Goal: Check status: Check status

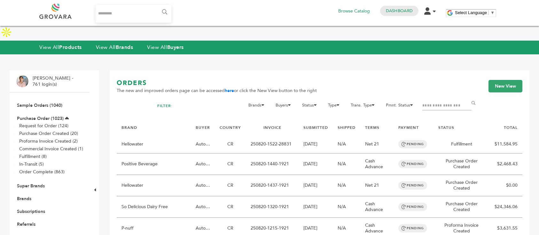
click at [21, 234] on link "Buyers" at bounding box center [24, 237] width 14 height 6
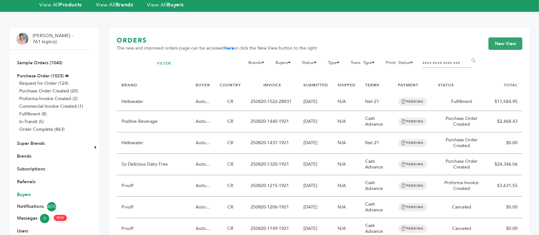
scroll to position [43, 0]
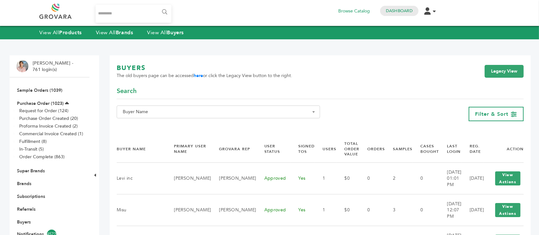
click at [197, 118] on div "**********" at bounding box center [218, 113] width 203 height 17
click at [199, 111] on span "Buyer Name" at bounding box center [218, 111] width 196 height 9
click at [183, 121] on input "Search" at bounding box center [218, 124] width 200 height 8
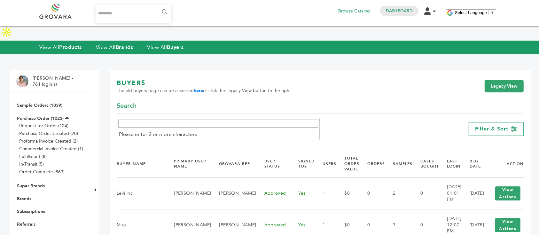
paste input "**********"
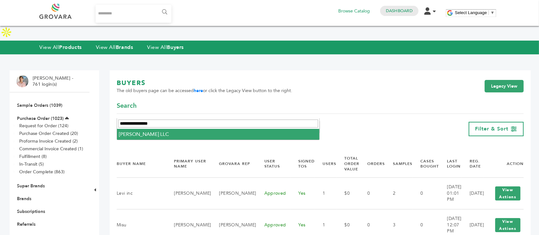
type input "**********"
select select "**********"
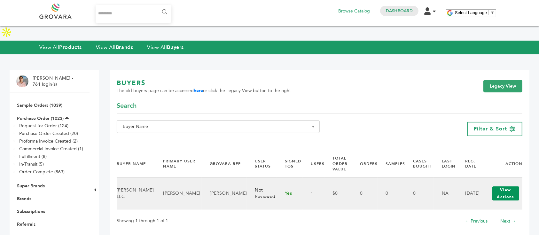
click at [499, 186] on button "View Actions" at bounding box center [505, 193] width 27 height 14
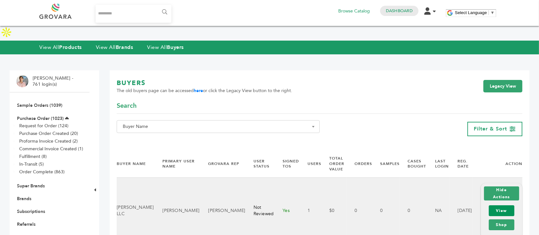
click at [497, 205] on link "View" at bounding box center [502, 210] width 26 height 11
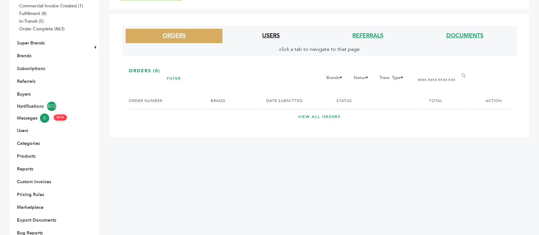
click at [272, 34] on link "USERS" at bounding box center [271, 36] width 18 height 8
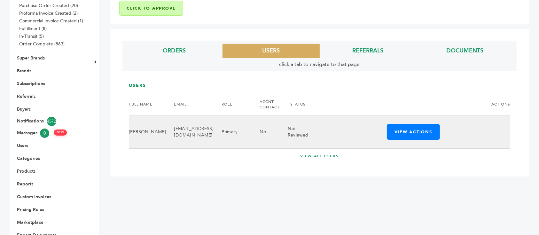
click at [206, 120] on td "purchasing@sayedpartners.com" at bounding box center [190, 131] width 48 height 33
copy tr "purchasing@sayedpartners.com"
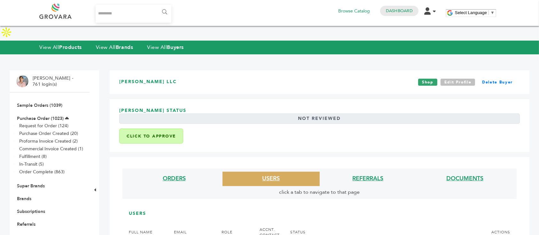
click at [453, 79] on link "Edit Profile" at bounding box center [458, 82] width 35 height 7
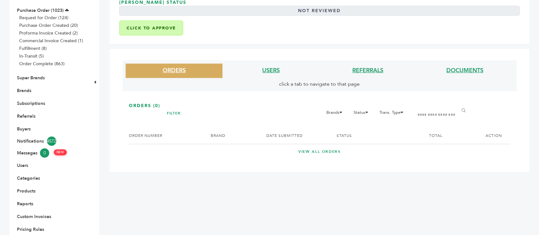
scroll to position [128, 0]
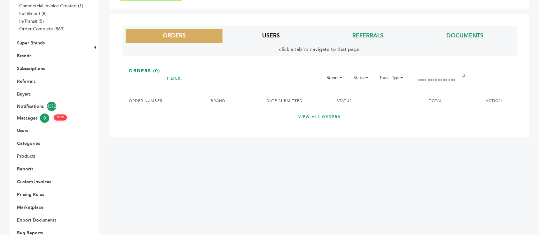
click at [269, 32] on link "USERS" at bounding box center [271, 36] width 18 height 8
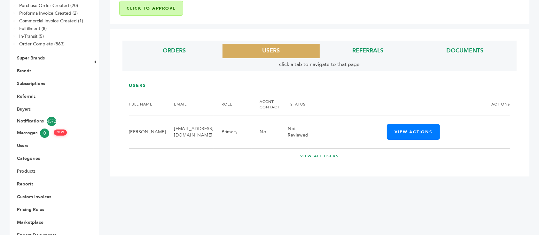
scroll to position [0, 0]
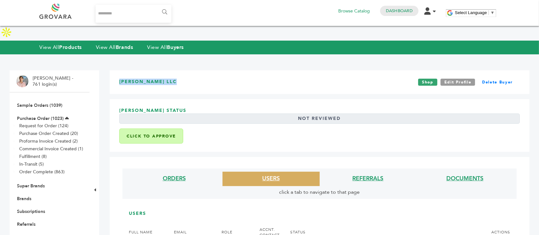
drag, startPoint x: 182, startPoint y: 69, endPoint x: 105, endPoint y: 69, distance: 77.4
click at [105, 69] on div "John Scanlon - 761 login(s) Sample Orders (1039) Purchase Order (1023) Request …" at bounding box center [269, 229] width 539 height 337
copy h3 "Cameron Sayed LLC"
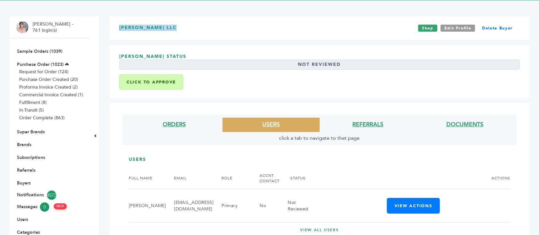
scroll to position [85, 0]
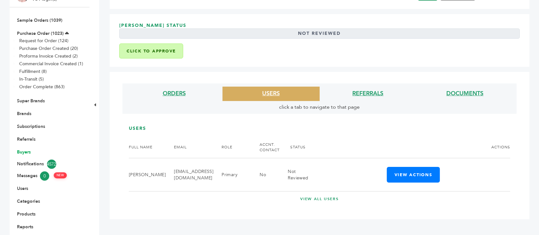
click at [23, 149] on link "Buyers" at bounding box center [24, 152] width 14 height 6
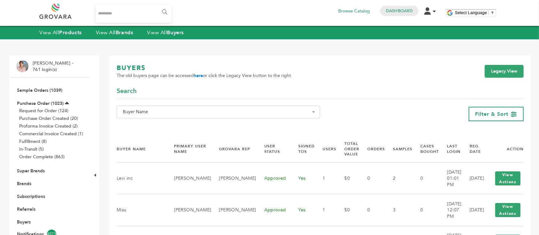
click at [289, 109] on span "Buyer Name" at bounding box center [218, 111] width 196 height 9
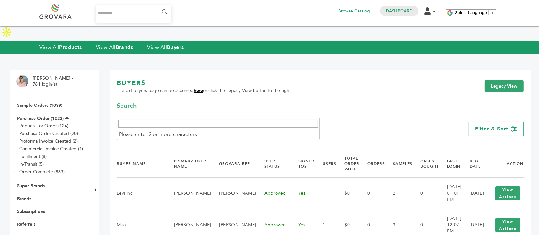
click at [196, 88] on link "here" at bounding box center [198, 91] width 9 height 6
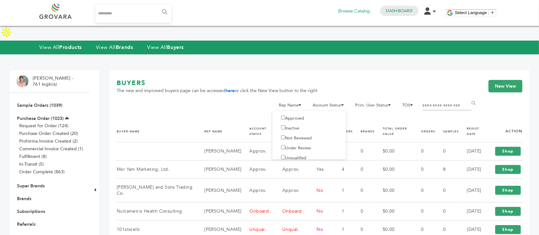
click at [296, 115] on label "Approved" at bounding box center [290, 118] width 27 height 6
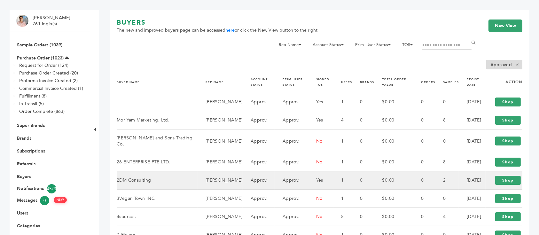
scroll to position [85, 0]
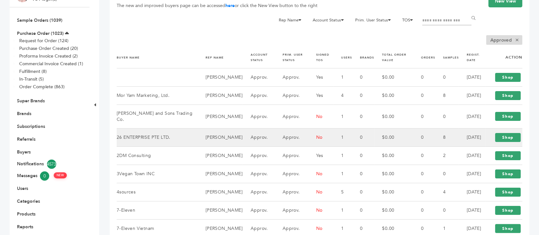
click at [248, 136] on td "Approv." at bounding box center [259, 138] width 32 height 18
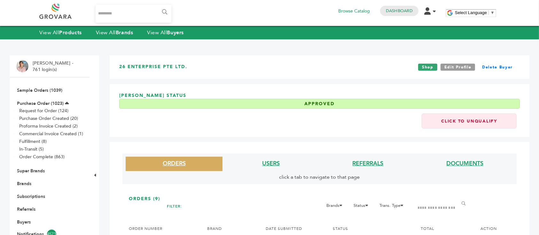
scroll to position [85, 0]
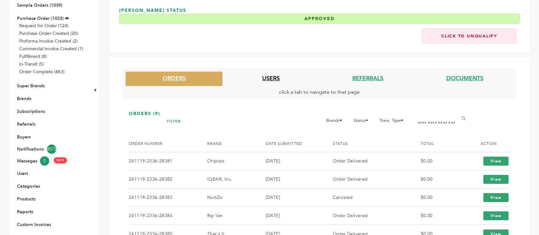
click at [273, 82] on link "USERS" at bounding box center [271, 78] width 18 height 8
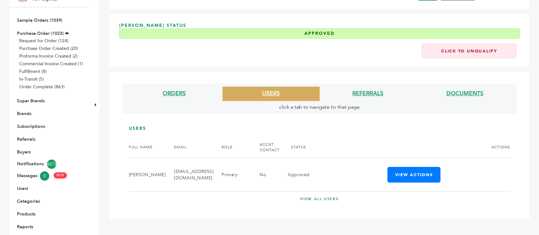
click at [166, 87] on li "ORDERS" at bounding box center [174, 94] width 97 height 14
click at [177, 90] on link "ORDERS" at bounding box center [174, 94] width 23 height 8
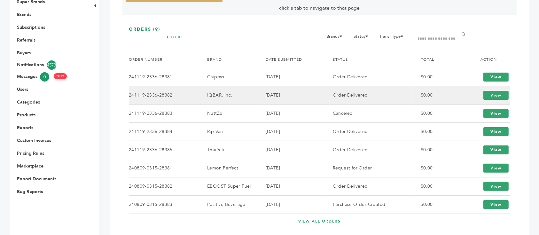
scroll to position [190, 0]
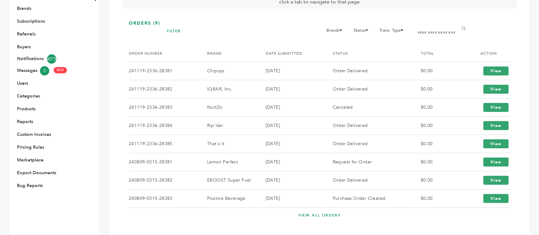
click at [314, 213] on link "VIEW ALL ORDERS" at bounding box center [319, 215] width 381 height 5
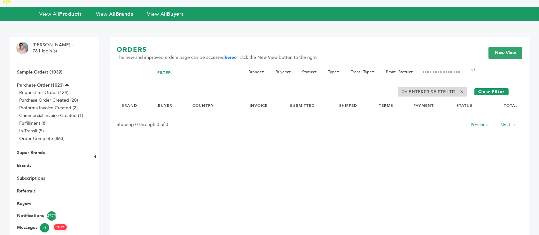
scroll to position [20, 0]
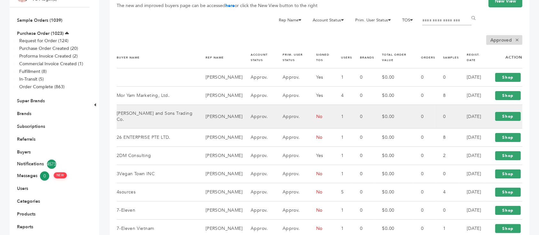
click at [198, 113] on td "[PERSON_NAME]" at bounding box center [220, 117] width 45 height 24
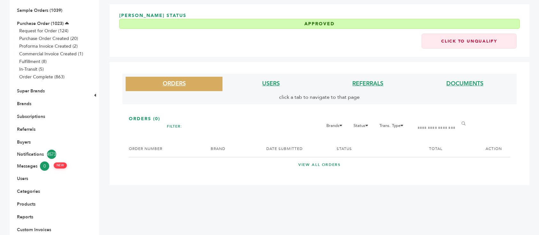
scroll to position [128, 0]
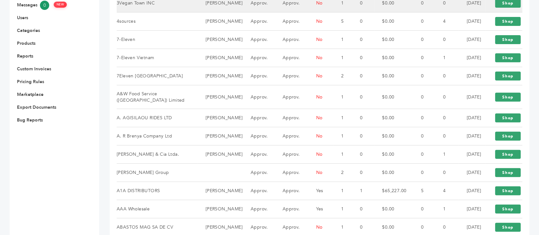
scroll to position [213, 0]
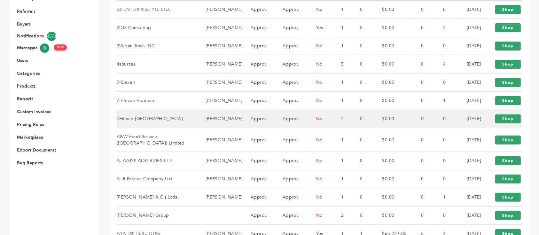
click at [171, 128] on td "7Eleven Mexico" at bounding box center [157, 119] width 81 height 18
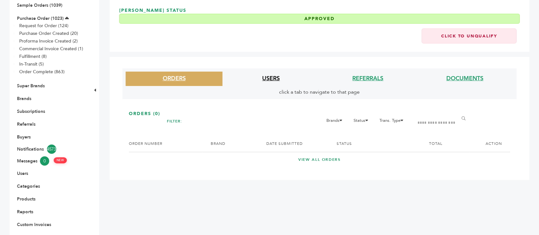
click at [270, 81] on link "USERS" at bounding box center [271, 78] width 18 height 8
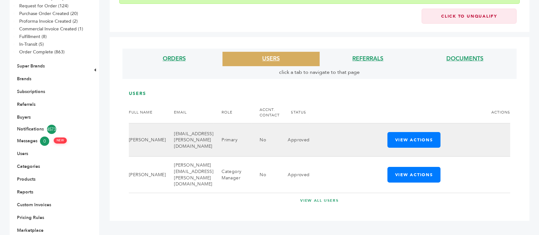
scroll to position [128, 0]
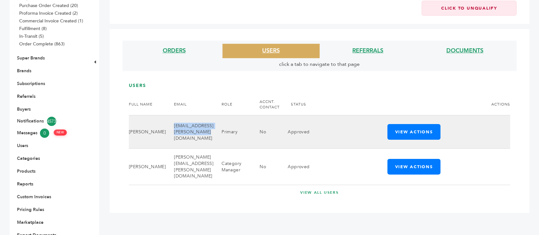
drag, startPoint x: 190, startPoint y: 121, endPoint x: 151, endPoint y: 114, distance: 39.3
click at [166, 115] on td "luisana.mota@7-eleven.com.mx" at bounding box center [190, 131] width 48 height 33
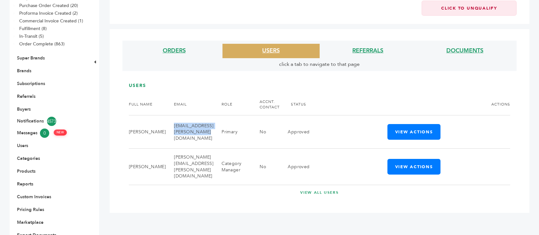
copy td "luisana.mota@7-eleven.com.mx"
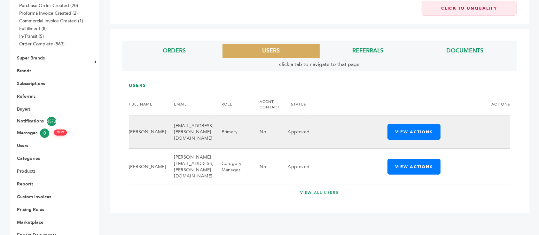
click at [398, 129] on td "View Actions Edit Notifications Login" at bounding box center [410, 131] width 200 height 33
click at [398, 124] on button "View Actions" at bounding box center [413, 132] width 53 height 16
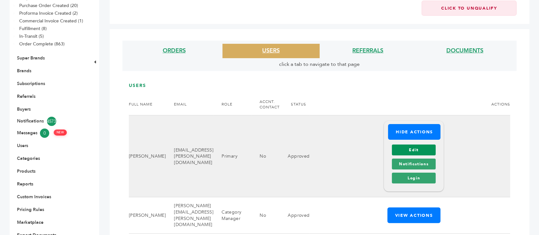
click at [399, 144] on link "Edit" at bounding box center [414, 149] width 44 height 11
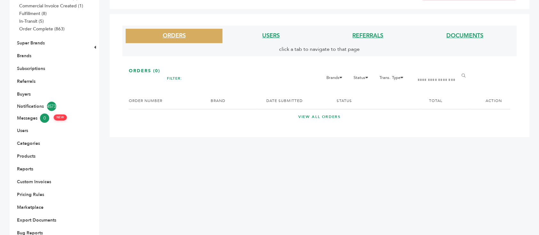
scroll to position [128, 0]
click at [262, 30] on li "USERS" at bounding box center [270, 36] width 97 height 14
click at [268, 34] on link "USERS" at bounding box center [271, 36] width 18 height 8
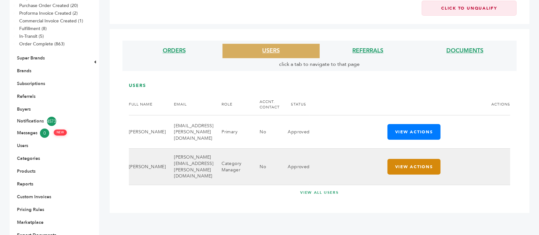
click at [396, 159] on button "View Actions" at bounding box center [413, 167] width 53 height 16
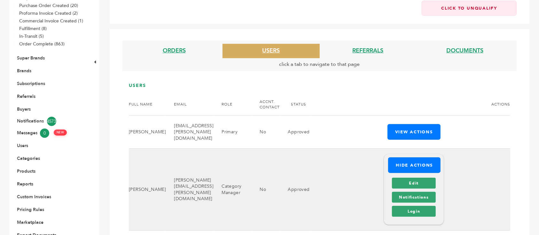
click at [402, 176] on div "Edit Notifications Login" at bounding box center [413, 197] width 47 height 42
click at [395, 178] on link "Edit" at bounding box center [414, 183] width 44 height 11
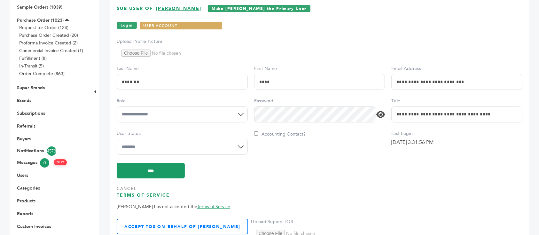
scroll to position [85, 0]
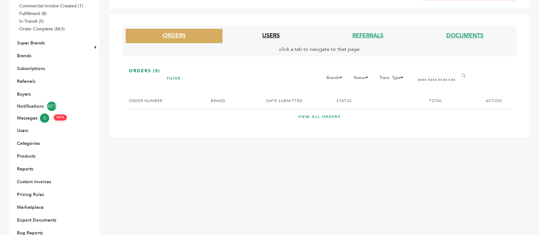
drag, startPoint x: 268, startPoint y: 45, endPoint x: 269, endPoint y: 37, distance: 7.7
click at [268, 45] on ul "ORDERS USERS REFERRALS DOCUMENTS" at bounding box center [320, 37] width 388 height 17
click at [269, 34] on link "USERS" at bounding box center [271, 36] width 18 height 8
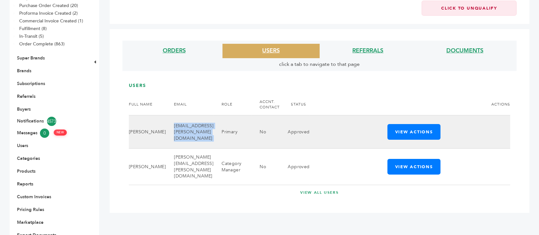
drag, startPoint x: 189, startPoint y: 122, endPoint x: 152, endPoint y: 113, distance: 38.0
click at [152, 115] on tr "Luisana Mota luisana.mota@7-eleven.com.mx Primary No Approved View Actions Edit…" at bounding box center [319, 131] width 381 height 33
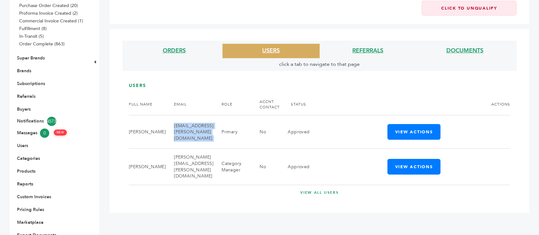
copy tr "luisana.mota@7-eleven.com.mx"
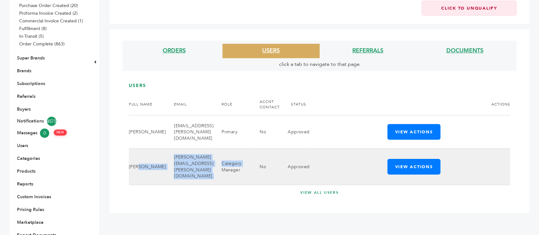
drag, startPoint x: 191, startPoint y: 157, endPoint x: 143, endPoint y: 143, distance: 50.4
click at [143, 149] on tr "Alan Alvarez alan.alvarez@7-eleven.com.mx Category Manager No Approved View Act…" at bounding box center [319, 167] width 381 height 36
click at [166, 149] on td "alan.alvarez@7-eleven.com.mx" at bounding box center [190, 167] width 48 height 36
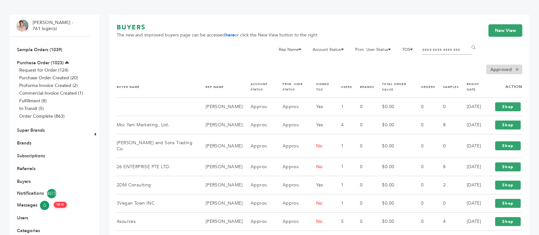
scroll to position [43, 0]
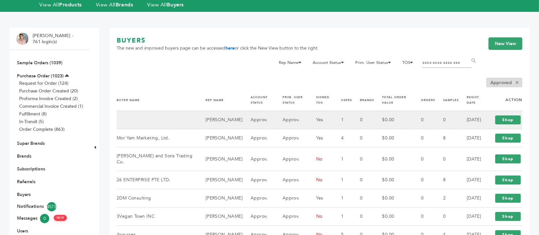
click at [176, 111] on td at bounding box center [157, 120] width 81 height 18
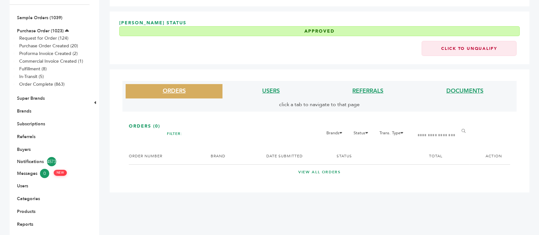
scroll to position [85, 0]
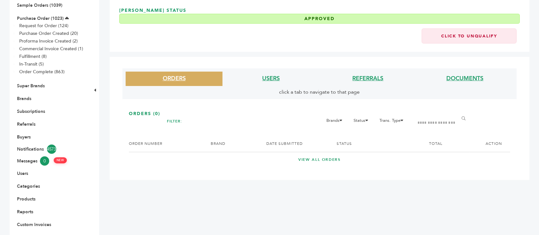
click at [261, 75] on li "USERS" at bounding box center [270, 79] width 97 height 14
click at [264, 80] on link "USERS" at bounding box center [271, 78] width 18 height 8
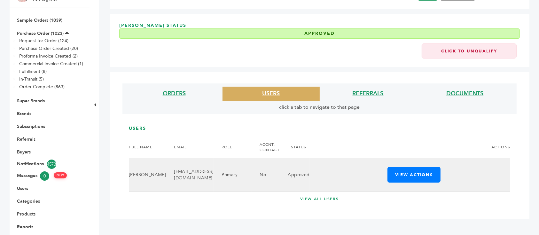
click at [177, 158] on td "marciogaleno6@gmail.com" at bounding box center [190, 174] width 48 height 33
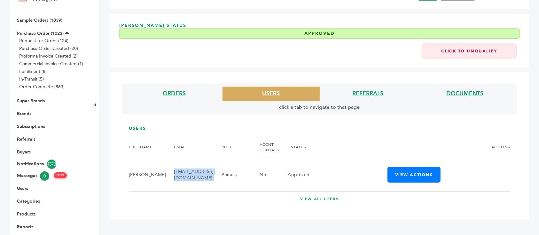
copy tr "marciogaleno6@gmail.com"
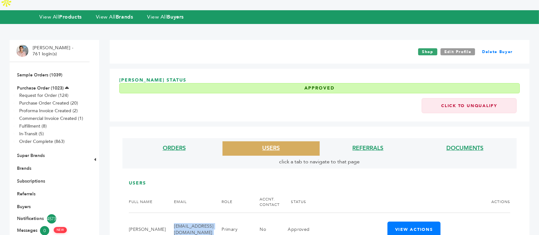
scroll to position [0, 0]
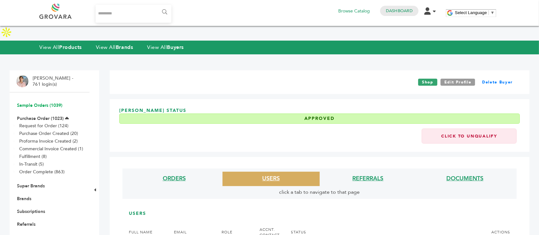
click at [54, 102] on link "Sample Orders (1039)" at bounding box center [39, 105] width 45 height 6
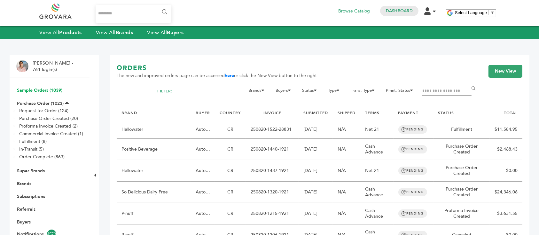
click at [438, 91] on input "Filter by keywords" at bounding box center [446, 91] width 49 height 9
click at [58, 91] on link "Sample Orders (1039)" at bounding box center [39, 90] width 45 height 6
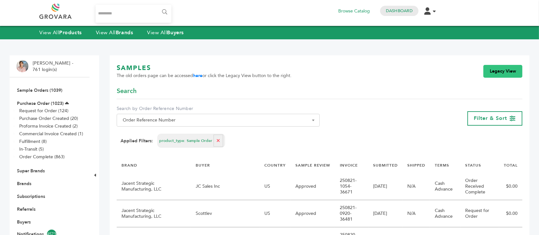
click at [499, 74] on link "Legacy View" at bounding box center [502, 71] width 39 height 13
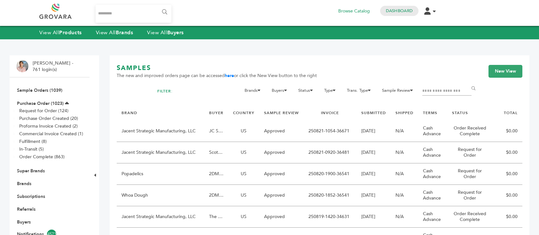
click at [437, 88] on input "Filter by keywords" at bounding box center [446, 91] width 49 height 9
type input "****"
click at [467, 82] on input "******" at bounding box center [474, 88] width 14 height 13
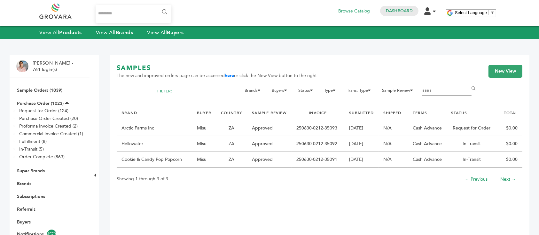
click at [164, 144] on td "Hellowater" at bounding box center [154, 144] width 75 height 16
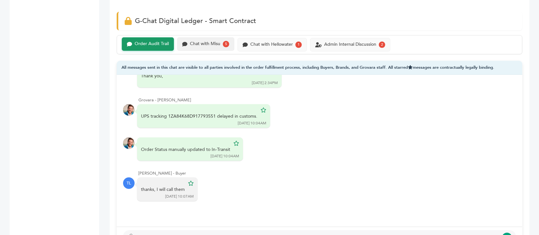
click at [205, 39] on div "Chat with Misu 5" at bounding box center [205, 43] width 57 height 13
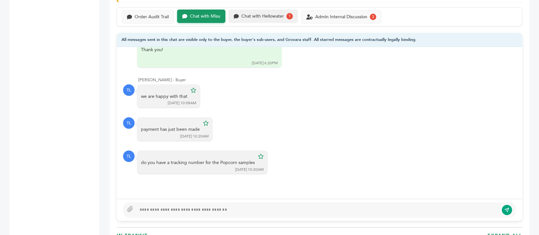
scroll to position [899, 0]
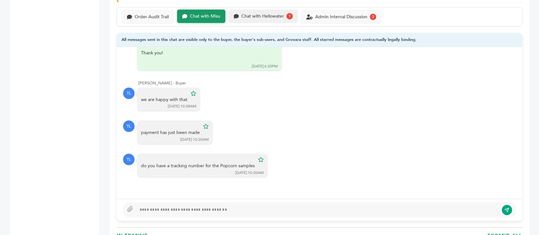
click at [269, 10] on div "Chat with Hellowater 1" at bounding box center [263, 16] width 69 height 13
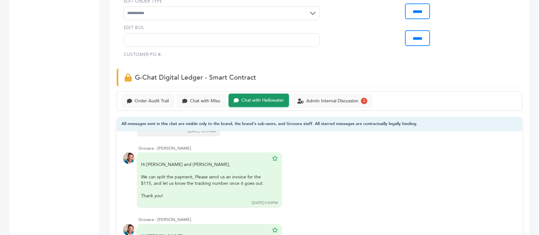
scroll to position [384, 0]
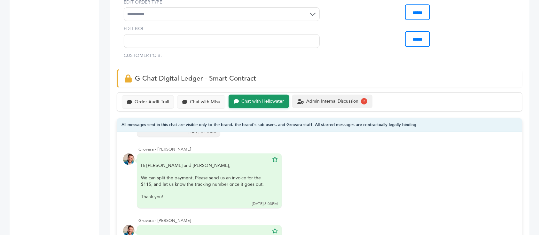
click at [347, 95] on div "Admin Internal Discussion 2" at bounding box center [332, 101] width 80 height 13
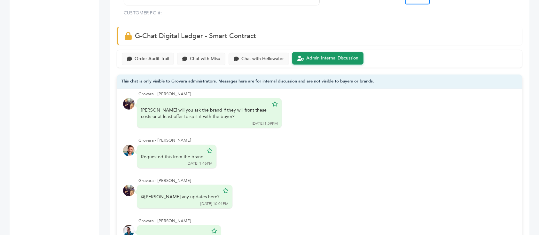
scroll to position [342, 0]
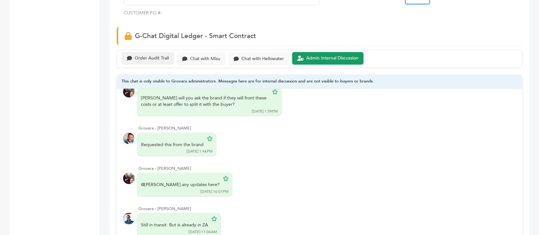
click at [152, 56] on div "Order Audit Trail" at bounding box center [152, 58] width 34 height 5
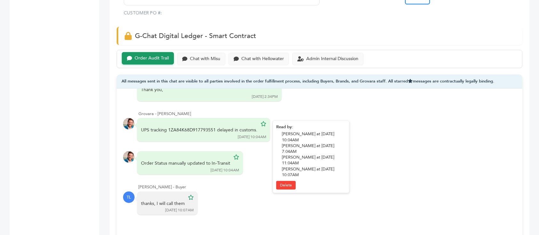
click at [199, 127] on div "UPS tracking 1ZA84K68D917793551 delayed in customs." at bounding box center [199, 130] width 116 height 6
copy div "1ZA84K68D917793551"
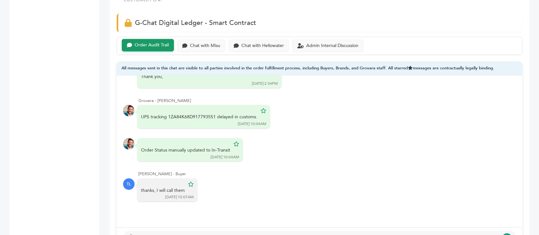
scroll to position [426, 0]
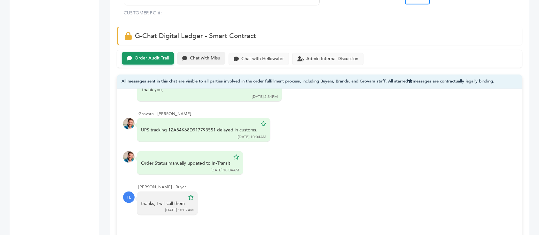
click at [222, 52] on div "Chat with Misu" at bounding box center [201, 58] width 48 height 12
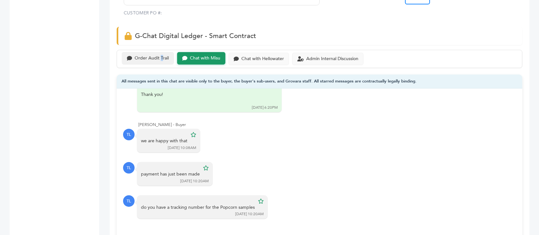
click at [161, 56] on div "Order Audit Trail" at bounding box center [152, 58] width 34 height 5
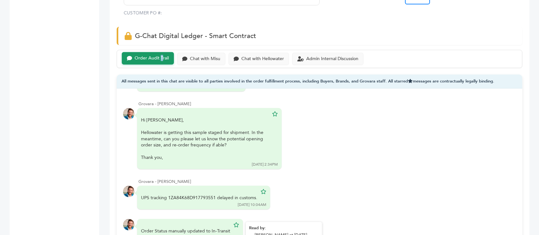
scroll to position [309, 0]
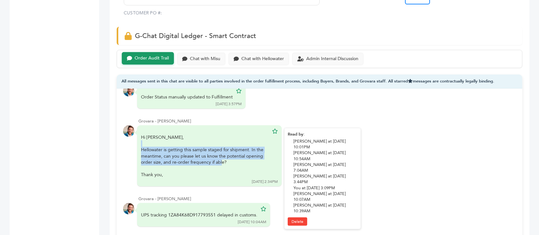
drag, startPoint x: 155, startPoint y: 129, endPoint x: 219, endPoint y: 144, distance: 66.2
click at [219, 144] on div "Hi [PERSON_NAME], Hellowater is getting this sample staged for shipment. In the…" at bounding box center [205, 156] width 128 height 44
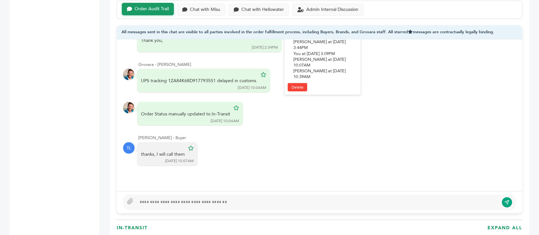
scroll to position [426, 0]
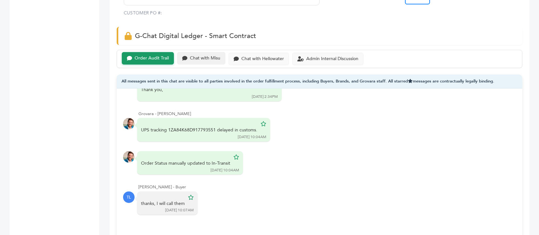
click at [218, 56] on div "Chat with Misu" at bounding box center [205, 58] width 30 height 5
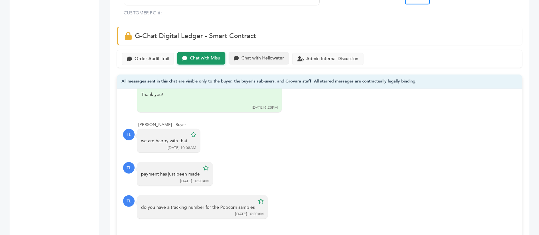
click at [283, 56] on div "Chat with Hellowater" at bounding box center [262, 58] width 43 height 5
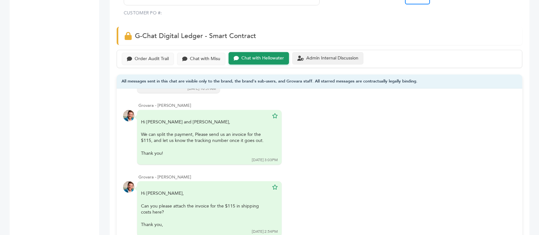
click at [320, 52] on div "Admin Internal Discussion" at bounding box center [327, 58] width 71 height 12
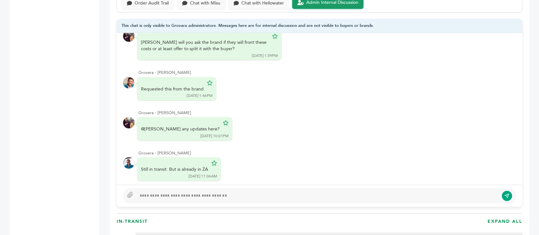
scroll to position [469, 0]
